Goal: Task Accomplishment & Management: Complete application form

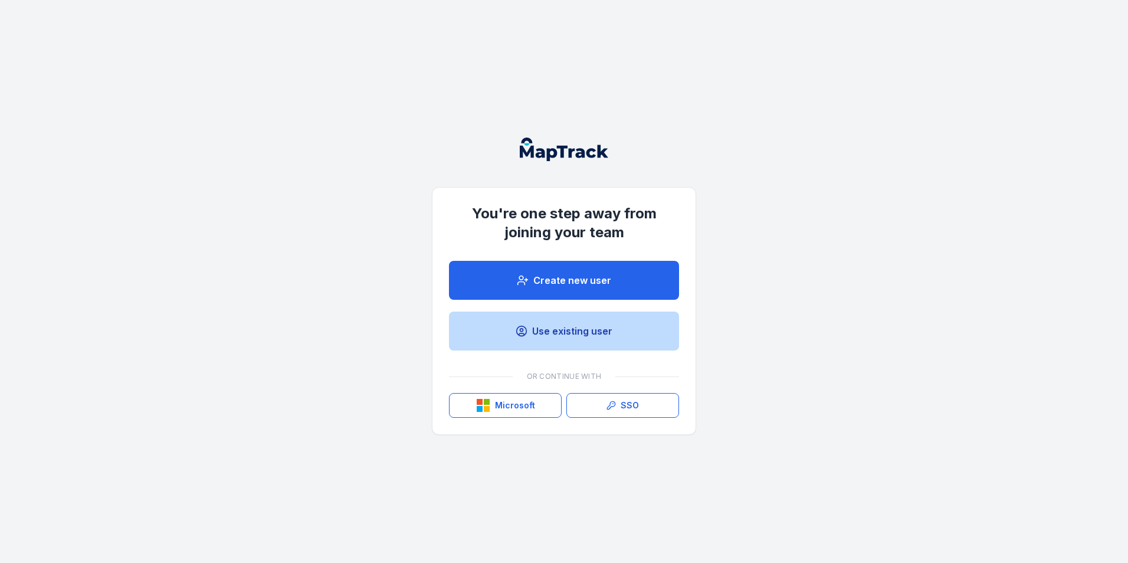
click at [558, 327] on link "Use existing user" at bounding box center [564, 331] width 230 height 39
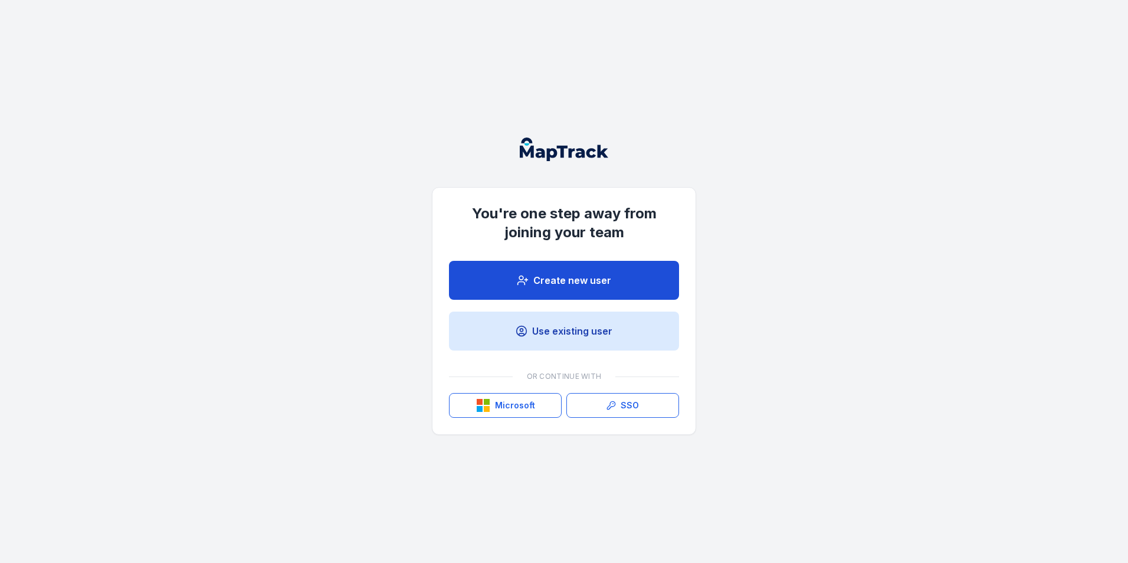
click at [561, 286] on link "Create new user" at bounding box center [564, 280] width 230 height 39
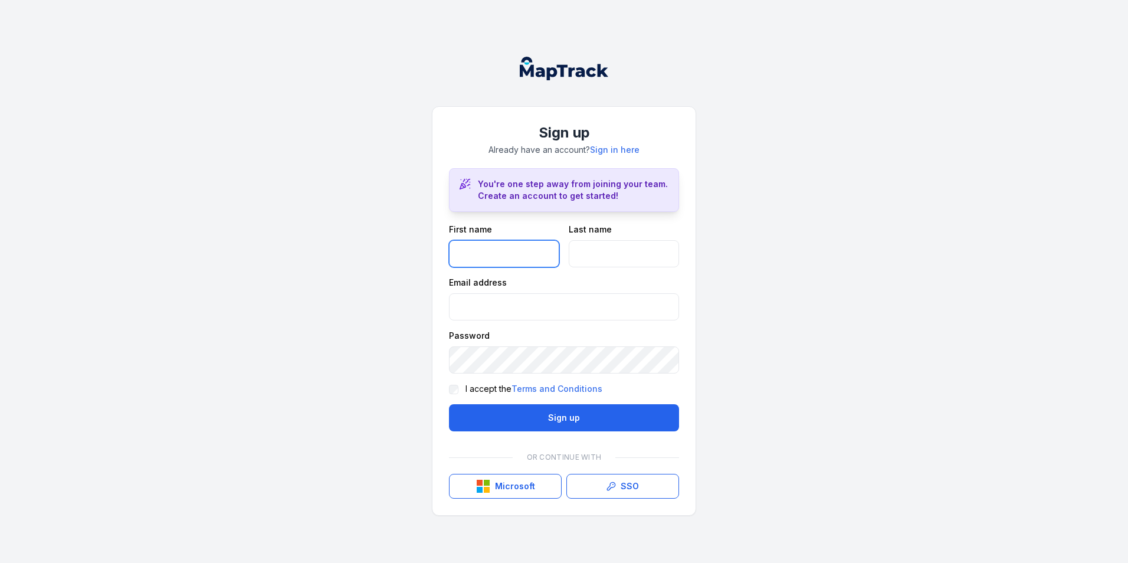
click at [521, 246] on input "text" at bounding box center [504, 253] width 110 height 27
type input "******"
click at [594, 260] on input "text" at bounding box center [624, 253] width 110 height 27
type input "********"
click at [523, 297] on input "email" at bounding box center [564, 306] width 230 height 27
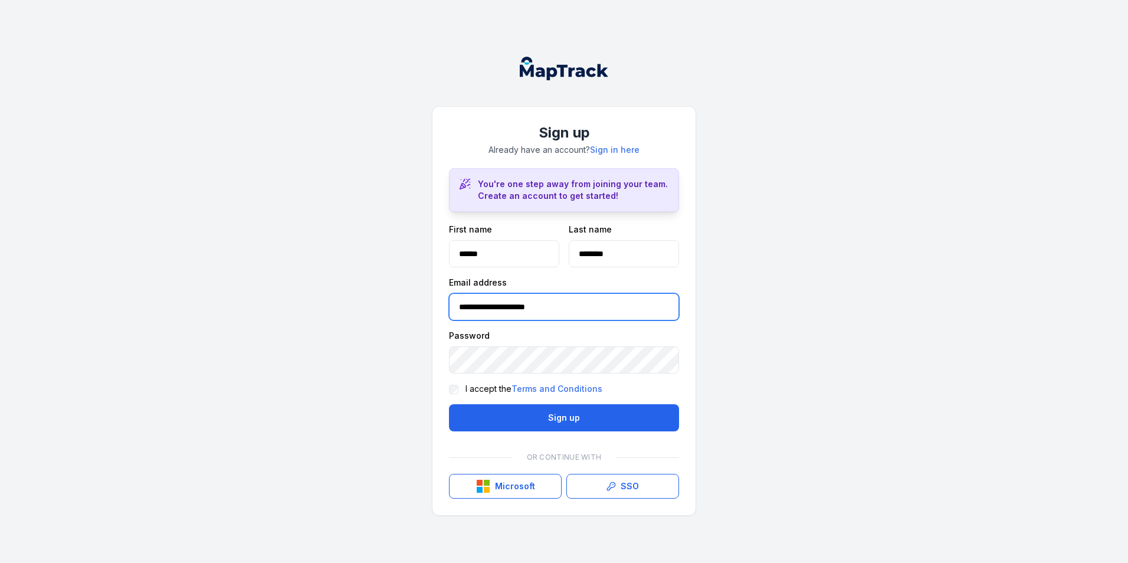
type input "**********"
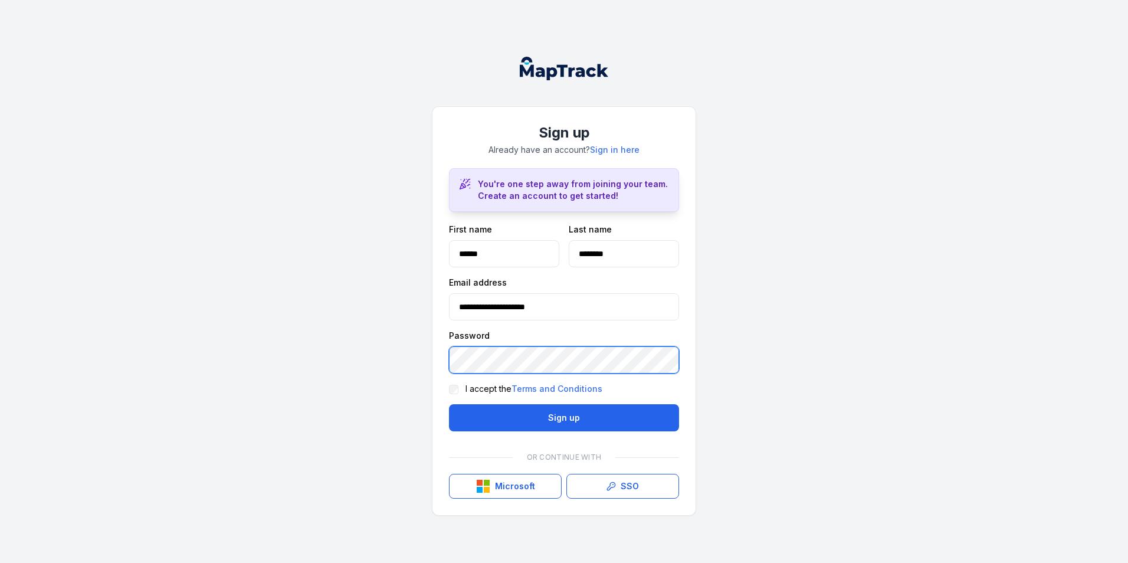
click at [387, 350] on div "**********" at bounding box center [564, 281] width 1128 height 563
click at [401, 350] on div "**********" at bounding box center [564, 281] width 1128 height 563
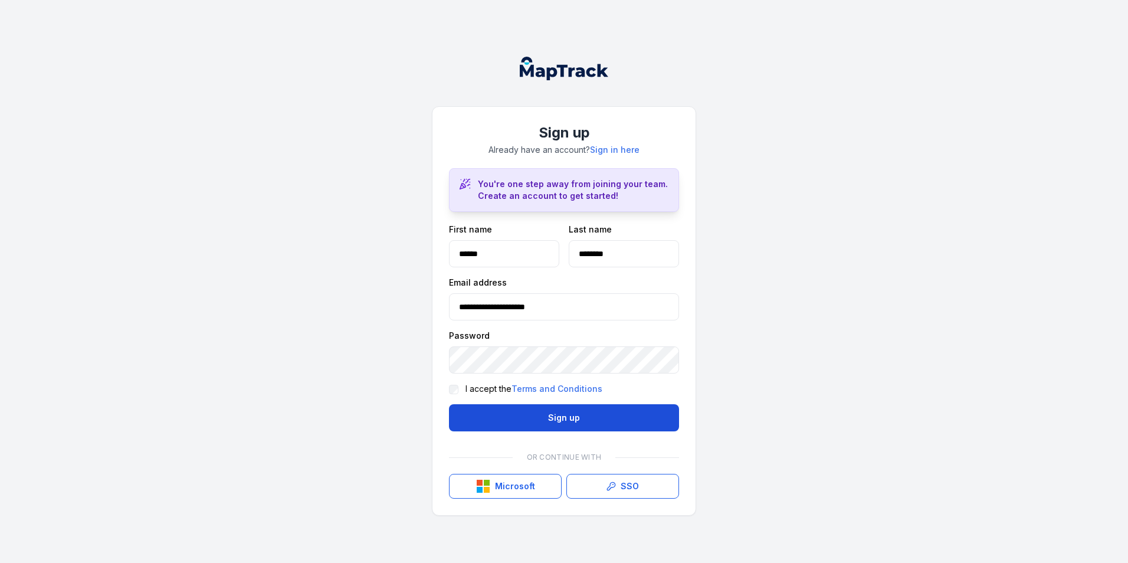
click at [556, 350] on button "Sign up" at bounding box center [564, 417] width 230 height 27
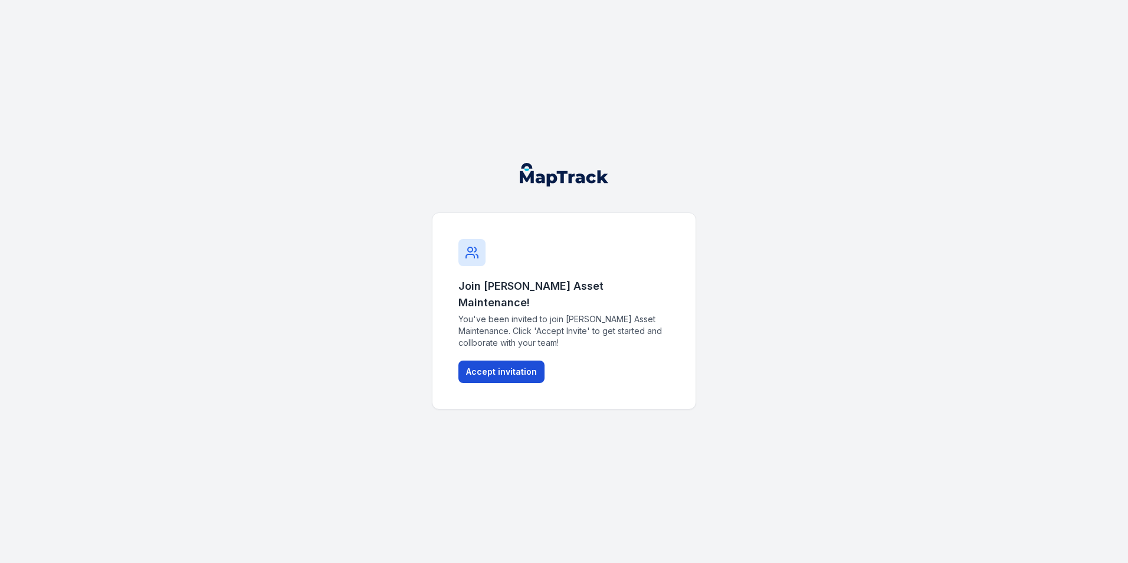
click at [509, 350] on button "Accept invitation" at bounding box center [501, 372] width 86 height 22
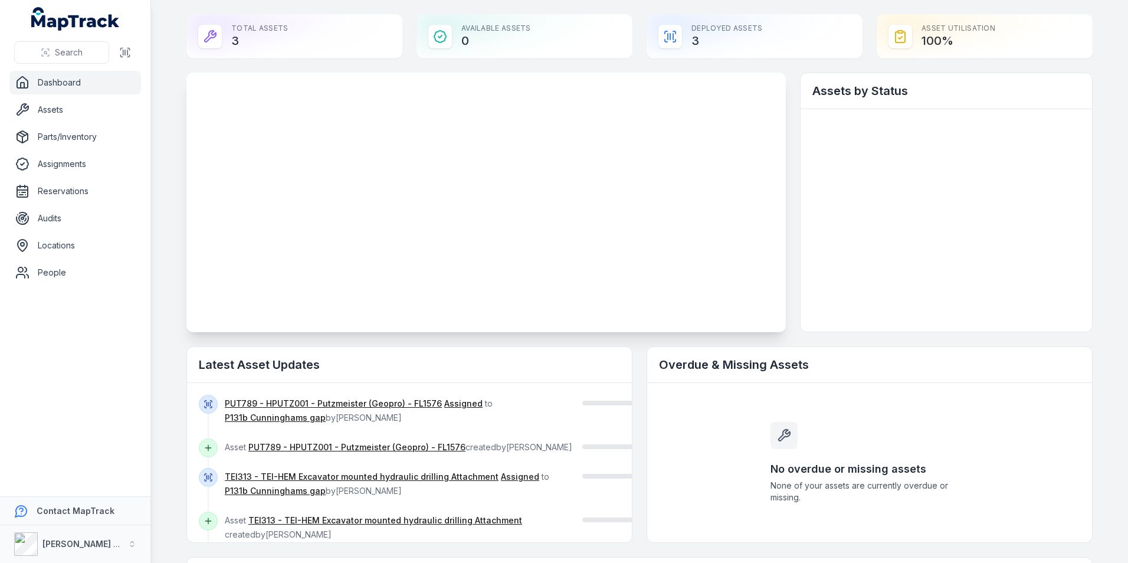
click at [492, 350] on h2 "Latest Asset Updates" at bounding box center [409, 364] width 421 height 17
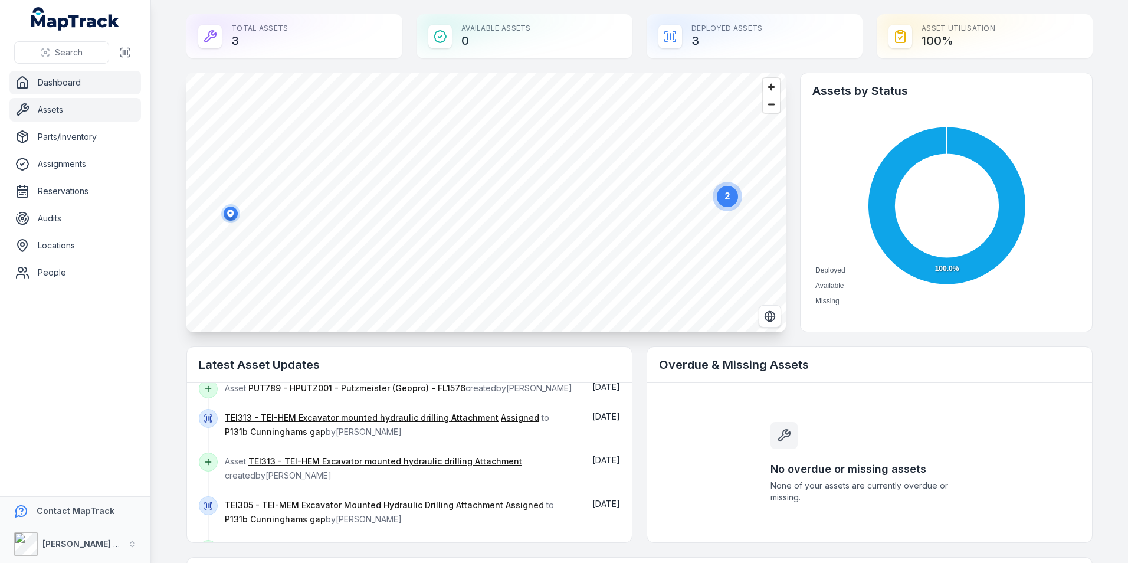
click at [57, 104] on link "Assets" at bounding box center [75, 110] width 132 height 24
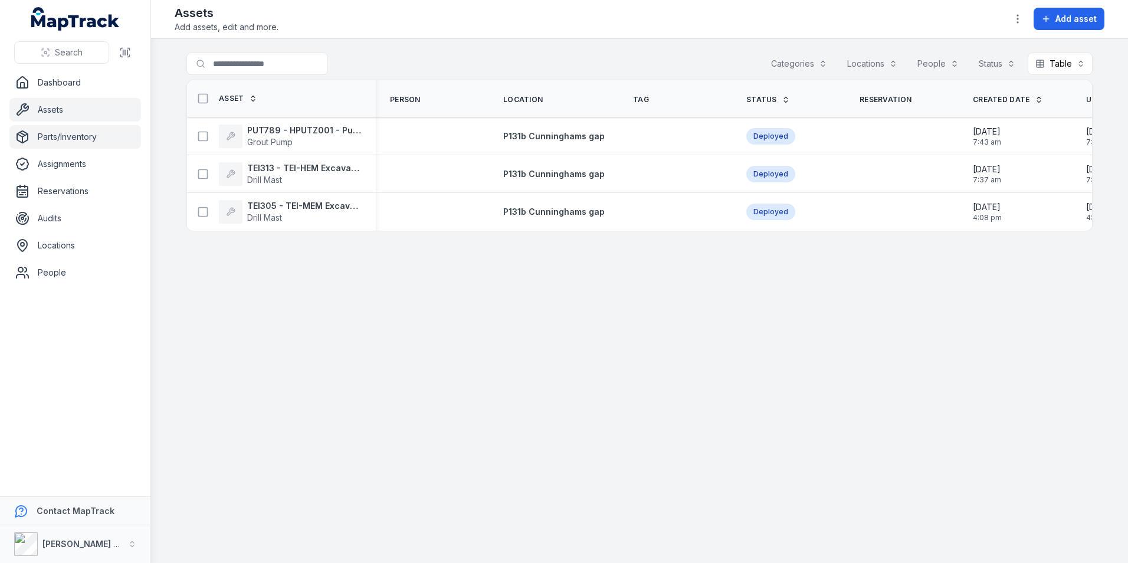
click at [90, 145] on link "Parts/Inventory" at bounding box center [75, 137] width 132 height 24
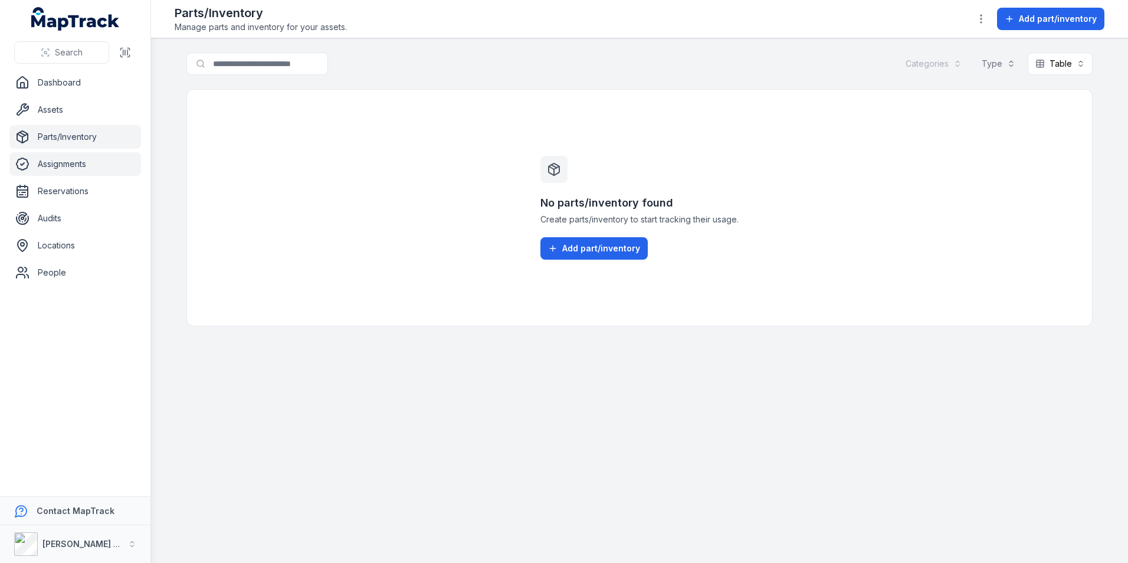
click at [64, 160] on link "Assignments" at bounding box center [75, 164] width 132 height 24
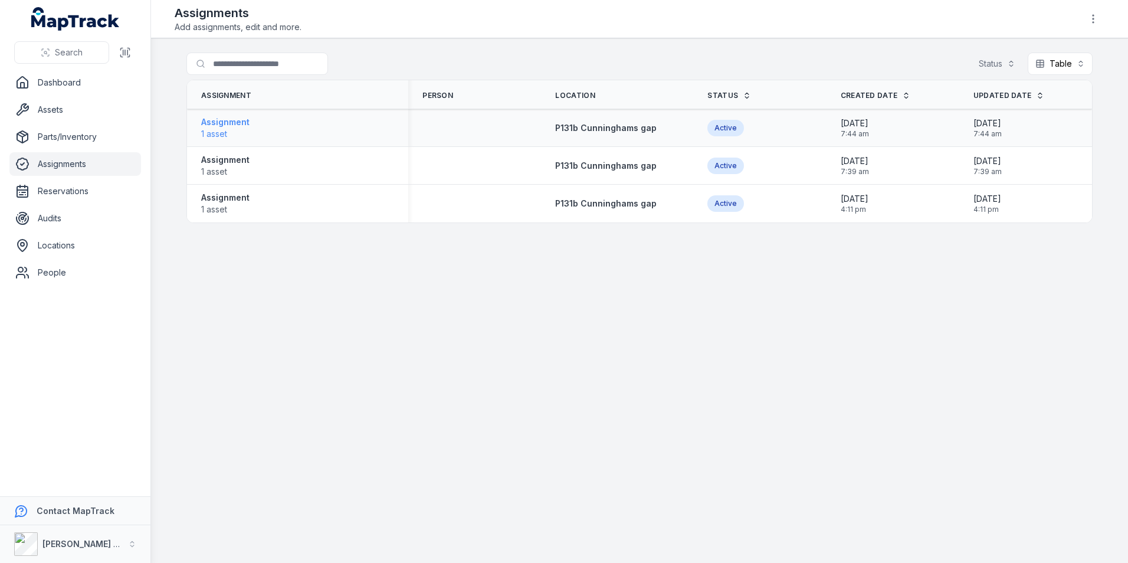
click at [224, 124] on strong "Assignment" at bounding box center [225, 122] width 48 height 12
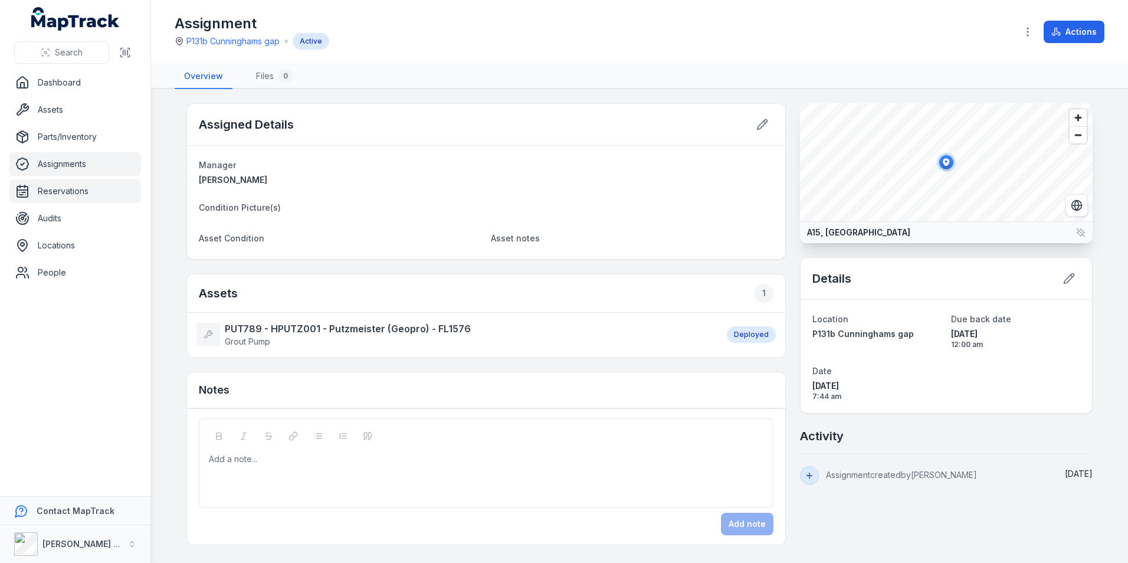
click at [82, 190] on link "Reservations" at bounding box center [75, 191] width 132 height 24
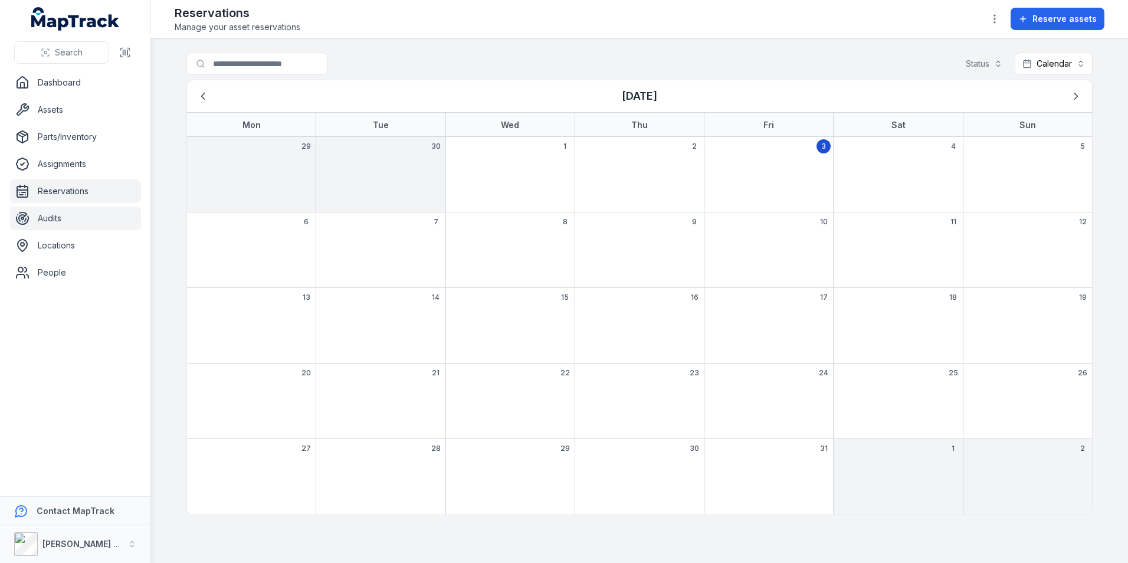
click at [52, 214] on link "Audits" at bounding box center [75, 219] width 132 height 24
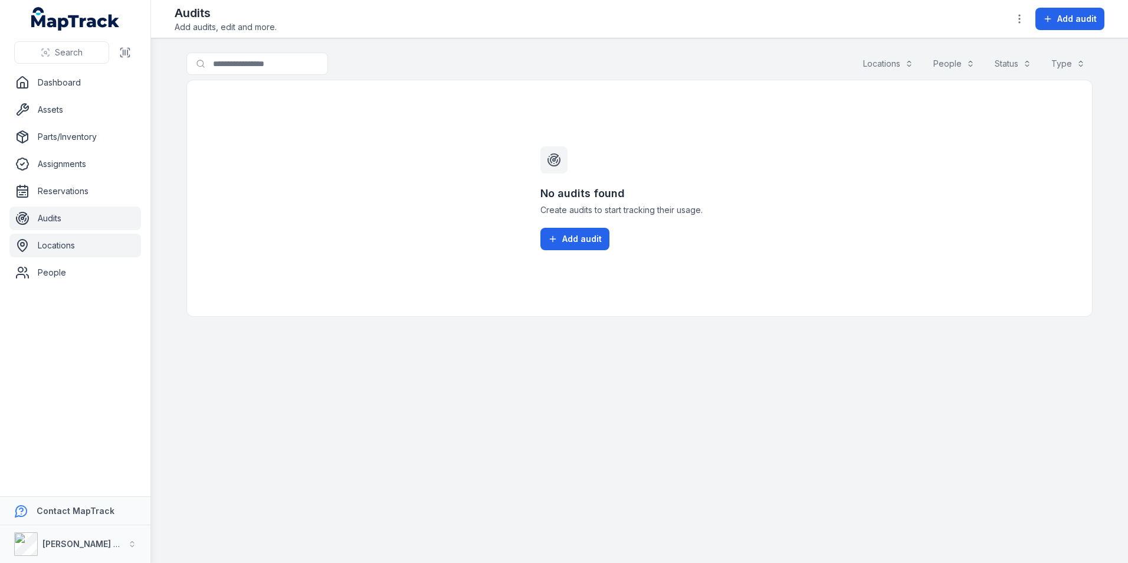
click at [65, 251] on link "Locations" at bounding box center [75, 246] width 132 height 24
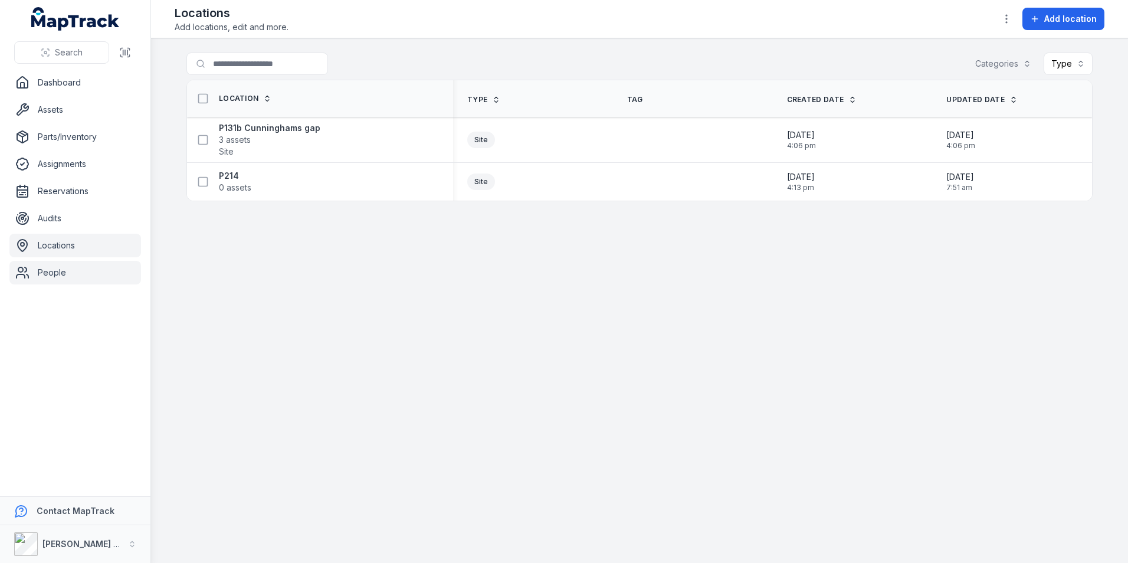
click at [57, 274] on link "People" at bounding box center [75, 273] width 132 height 24
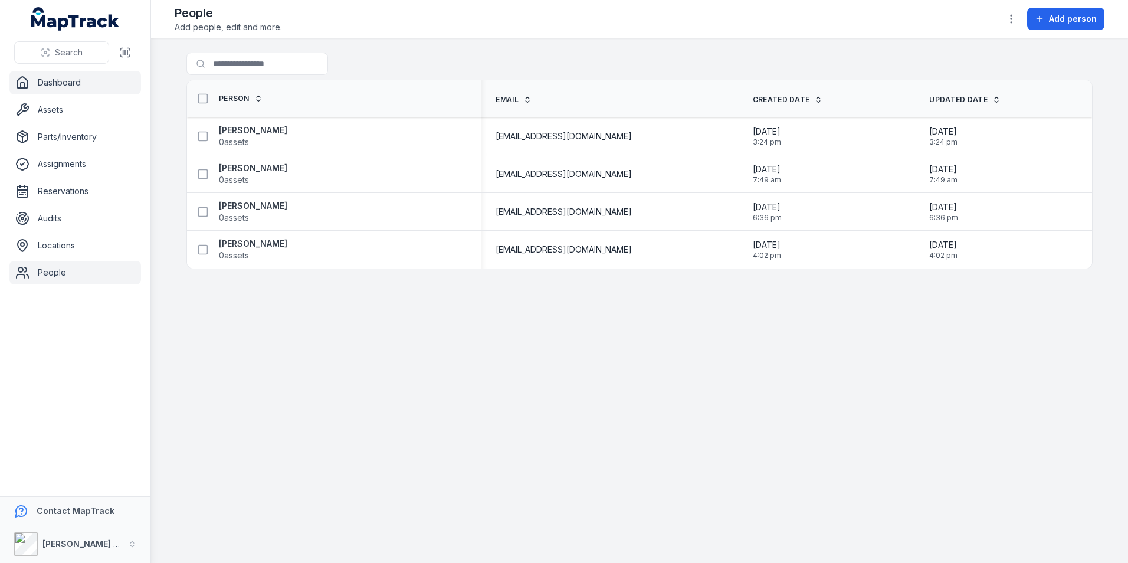
click at [57, 81] on link "Dashboard" at bounding box center [75, 83] width 132 height 24
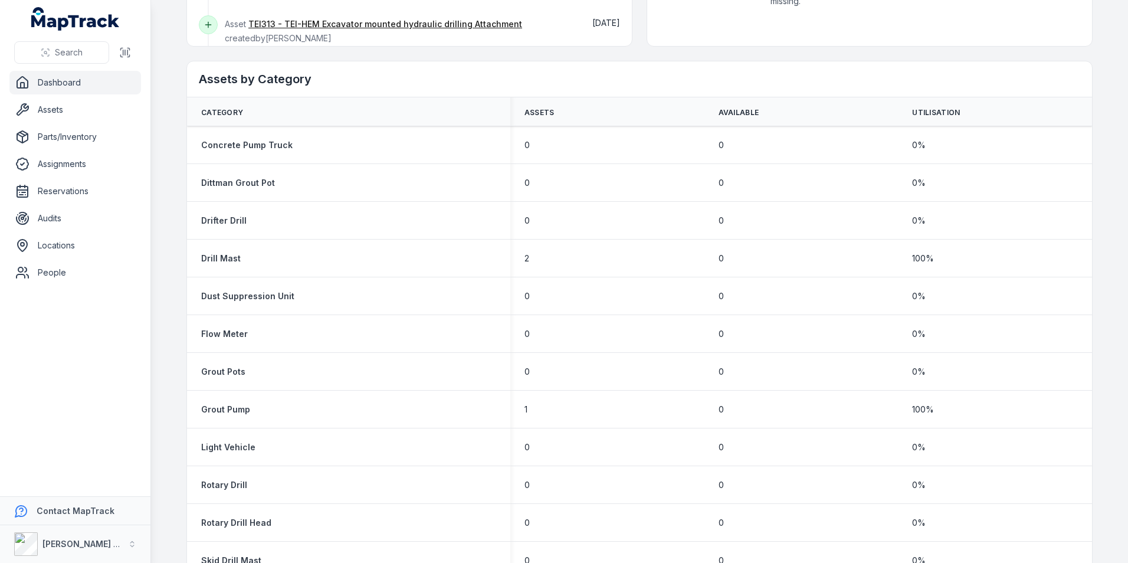
scroll to position [590, 0]
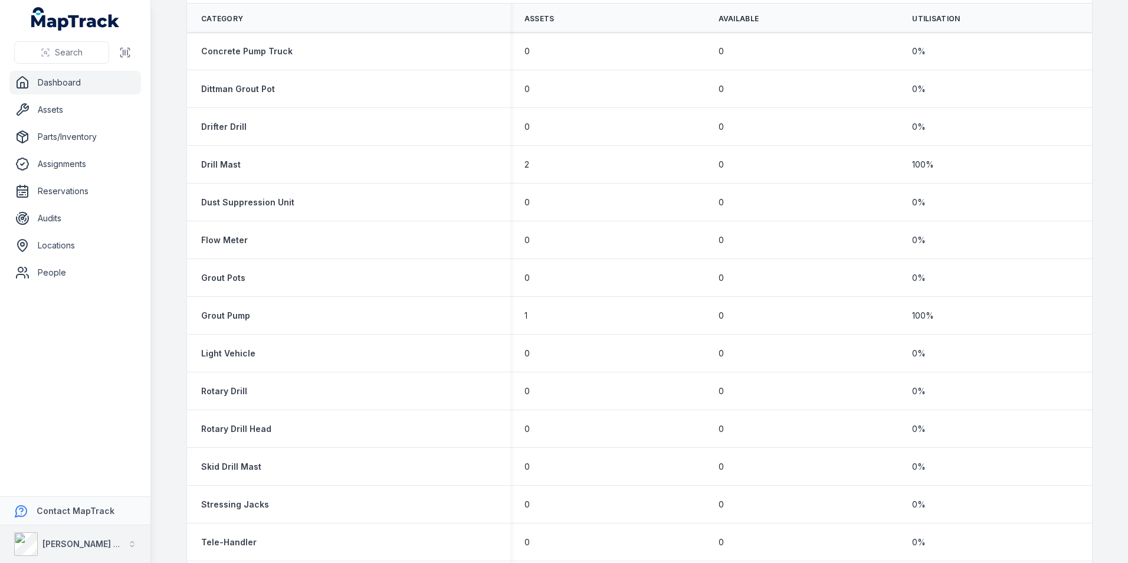
click at [118, 549] on div "[PERSON_NAME] Asset Maintenance" at bounding box center [82, 544] width 81 height 12
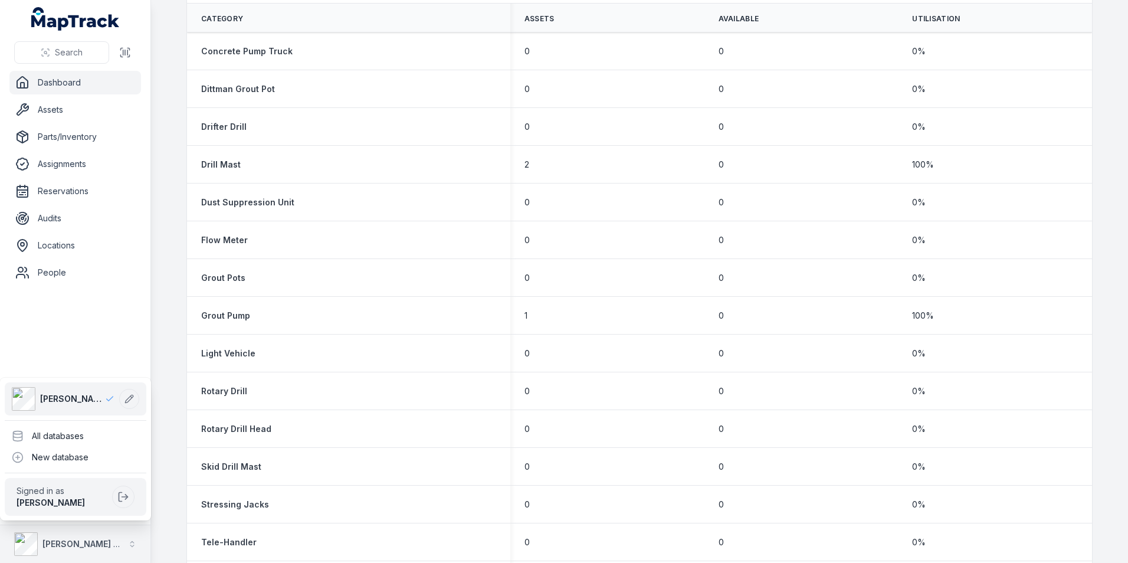
click at [118, 549] on div "[PERSON_NAME] Asset Maintenance" at bounding box center [82, 544] width 81 height 12
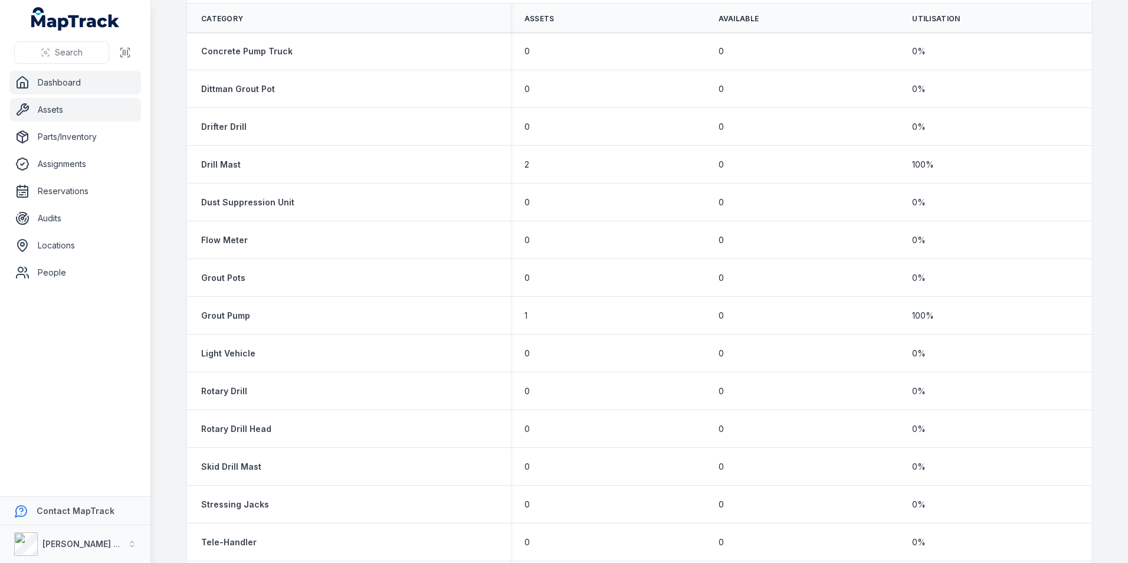
click at [50, 107] on link "Assets" at bounding box center [75, 110] width 132 height 24
